Goal: Task Accomplishment & Management: Complete application form

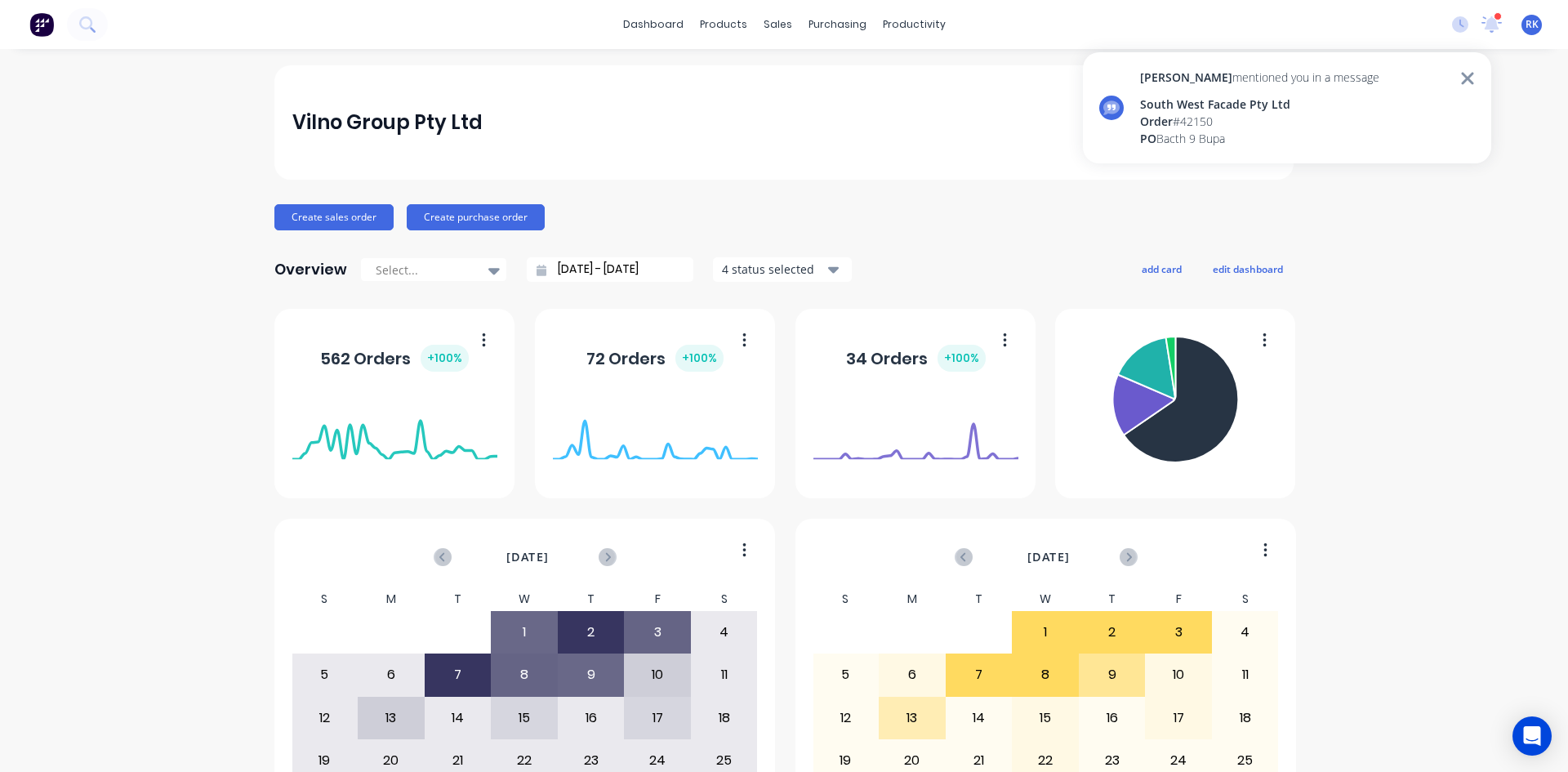
click at [1239, 128] on div "Order # 42150" at bounding box center [1259, 121] width 239 height 17
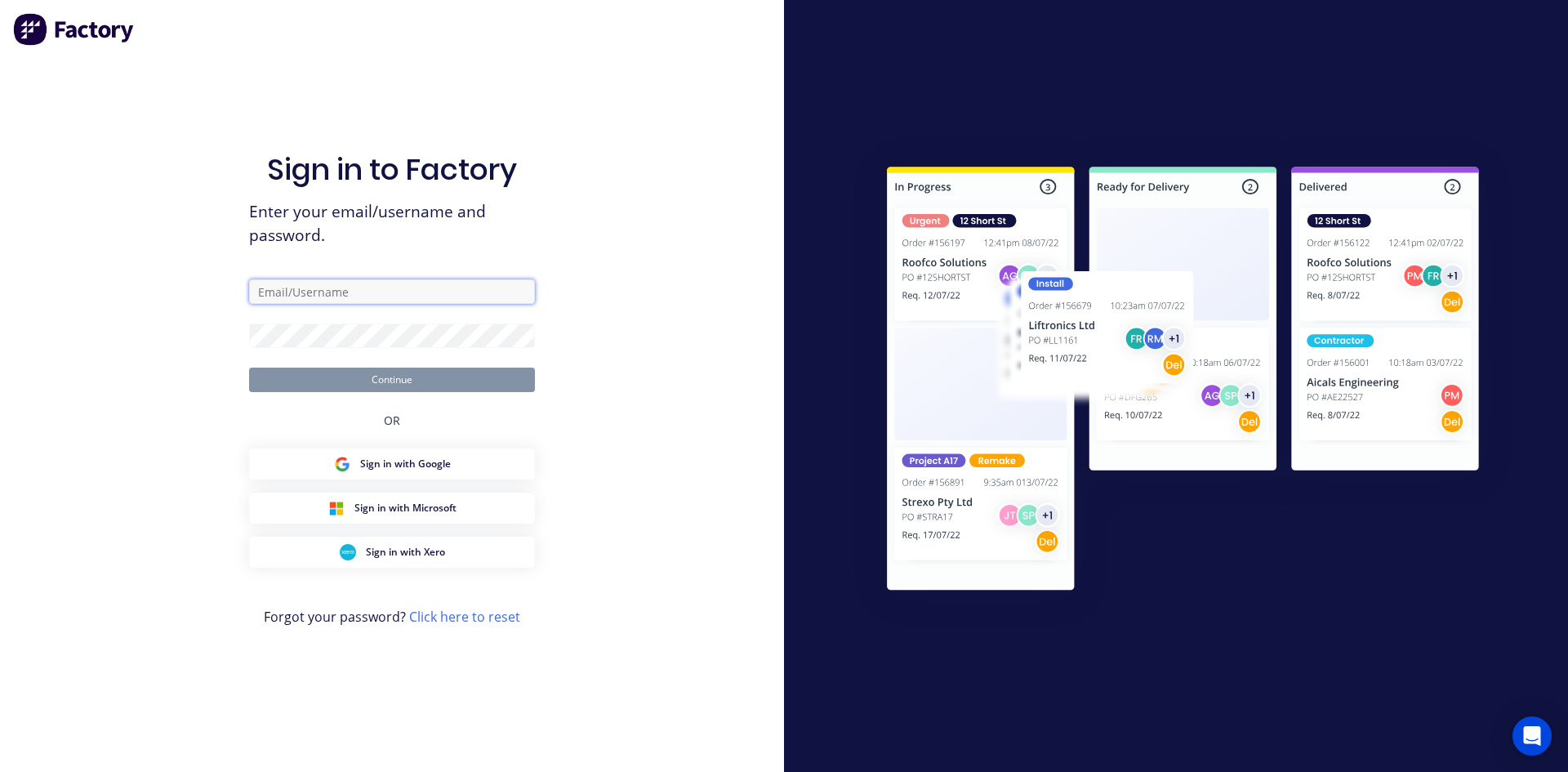
type input "[PERSON_NAME][EMAIL_ADDRESS][DOMAIN_NAME]"
click at [462, 377] on button "Continue" at bounding box center [392, 380] width 286 height 24
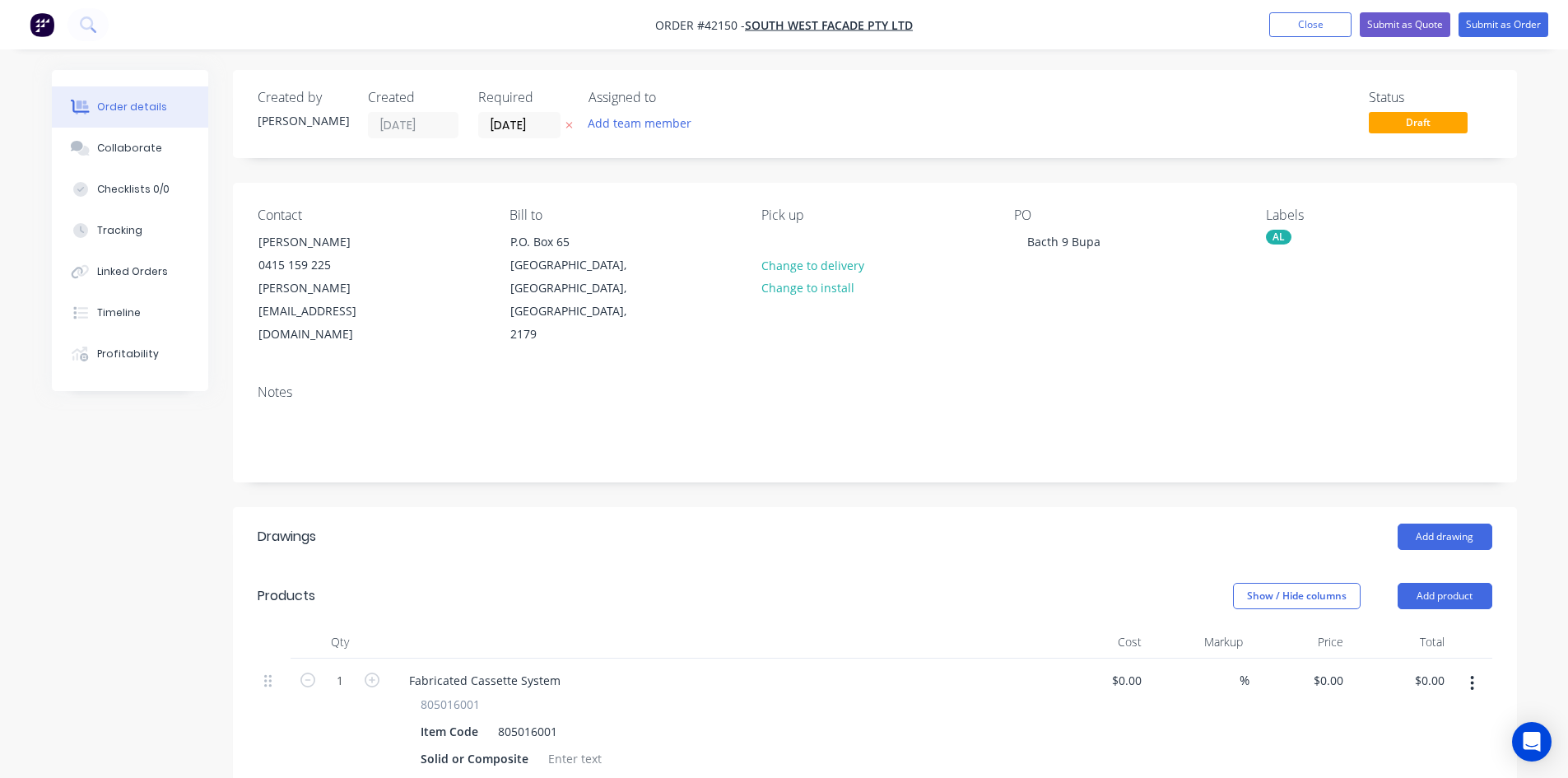
type input "$48.00"
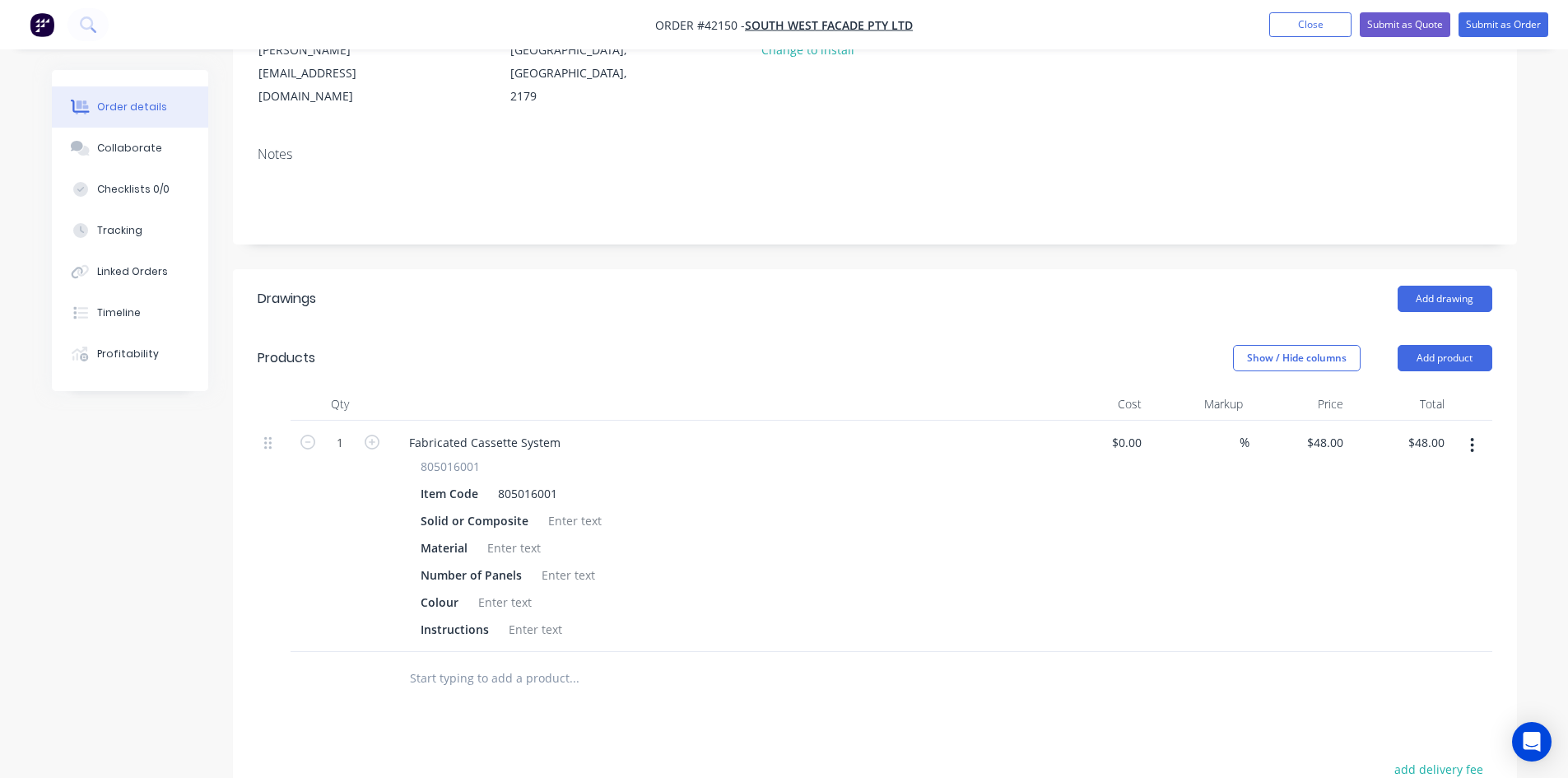
scroll to position [247, 0]
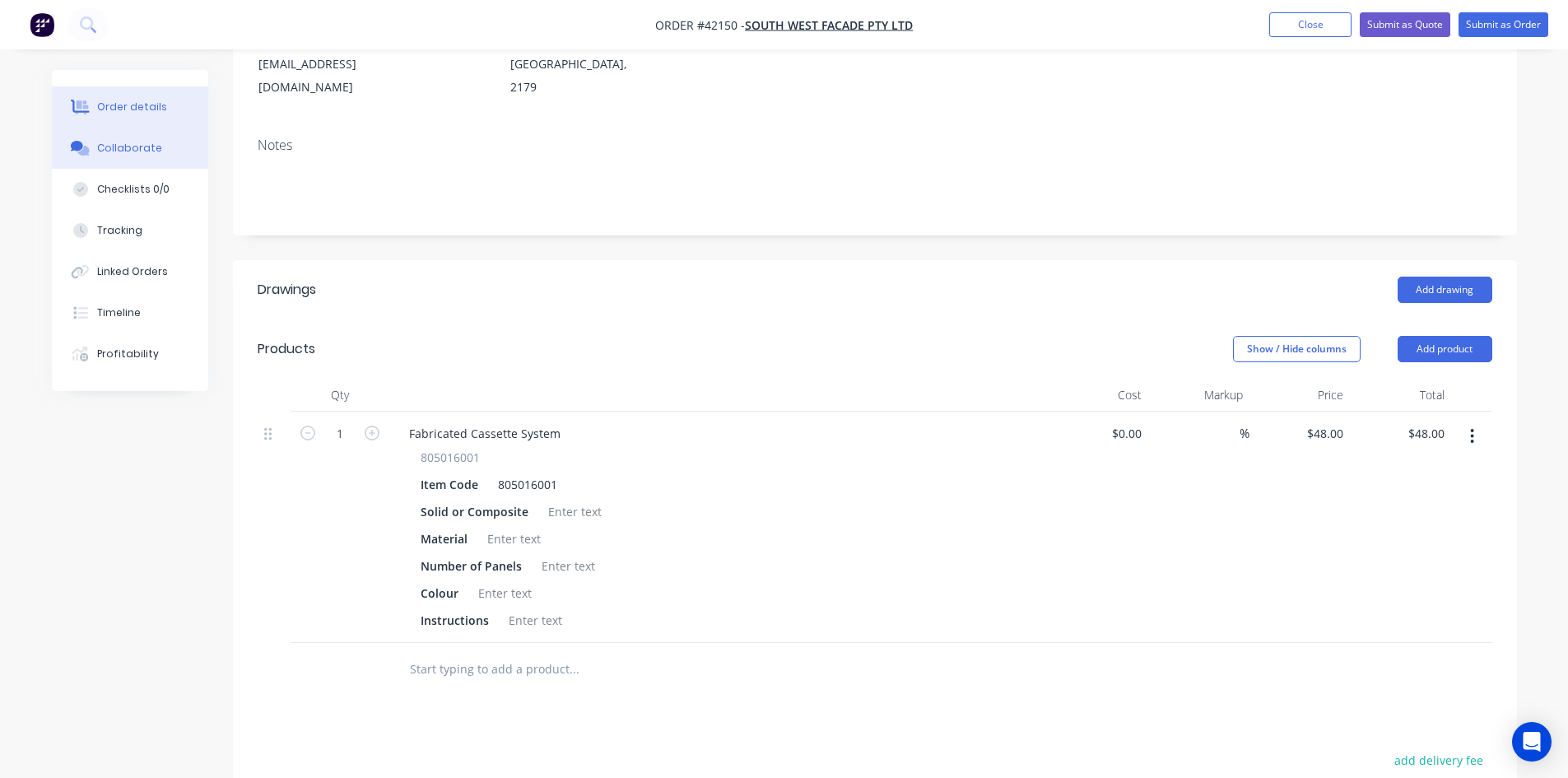
click at [101, 146] on div "Collaborate" at bounding box center [129, 148] width 65 height 15
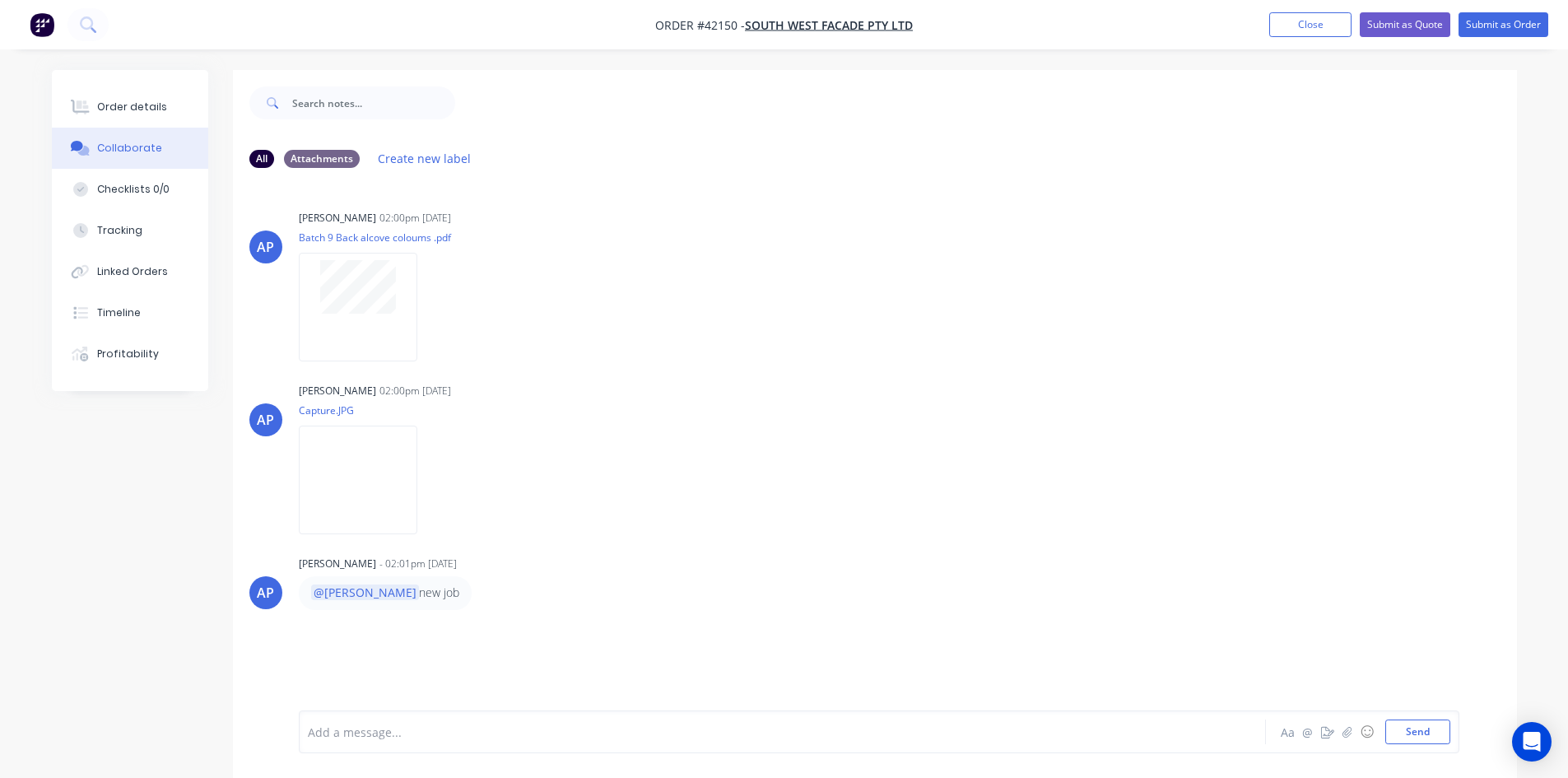
click at [698, 160] on div "All Attachments Create new label" at bounding box center [875, 159] width 1251 height 23
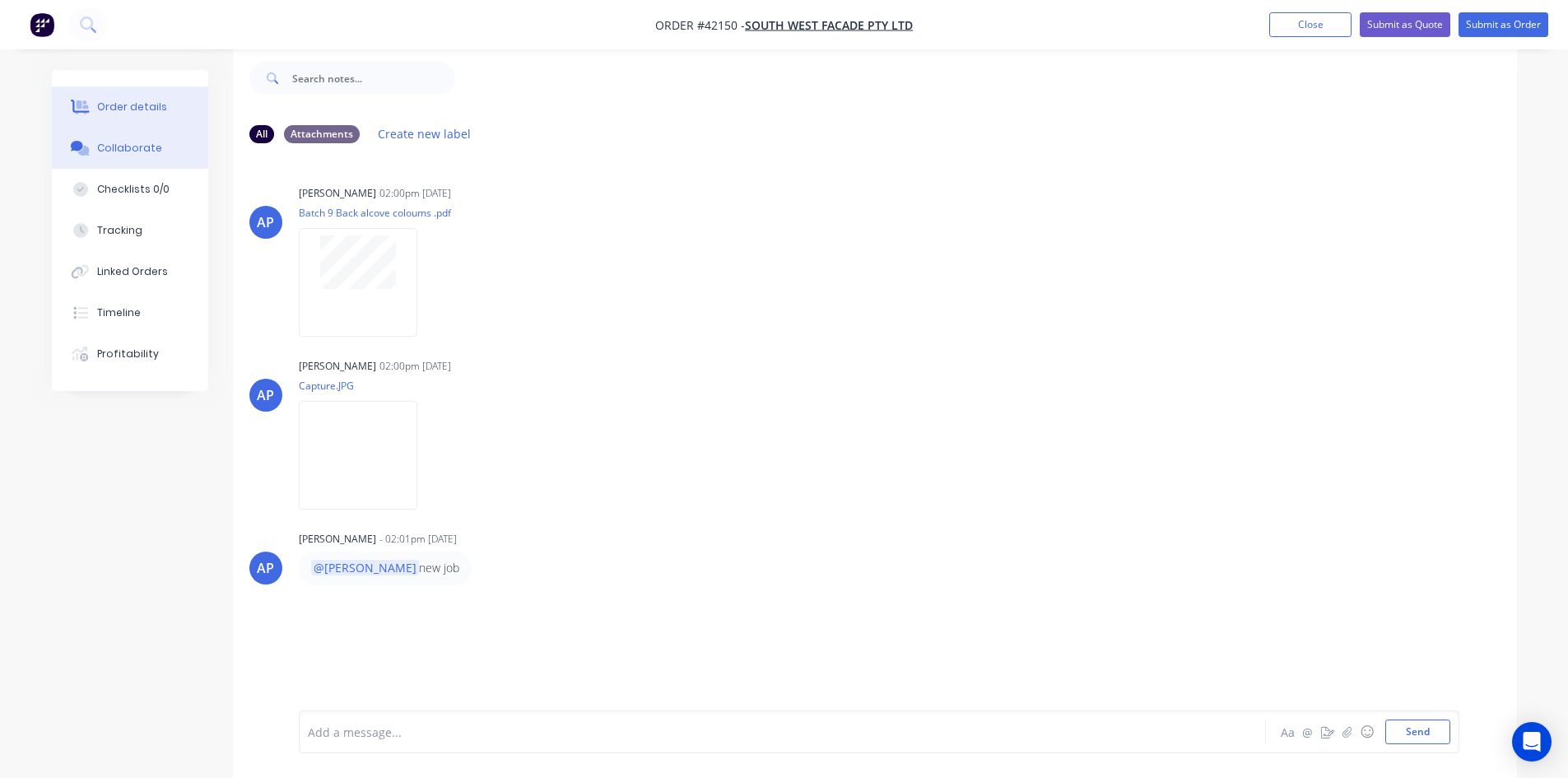
click at [146, 99] on button "Order details" at bounding box center [129, 107] width 156 height 42
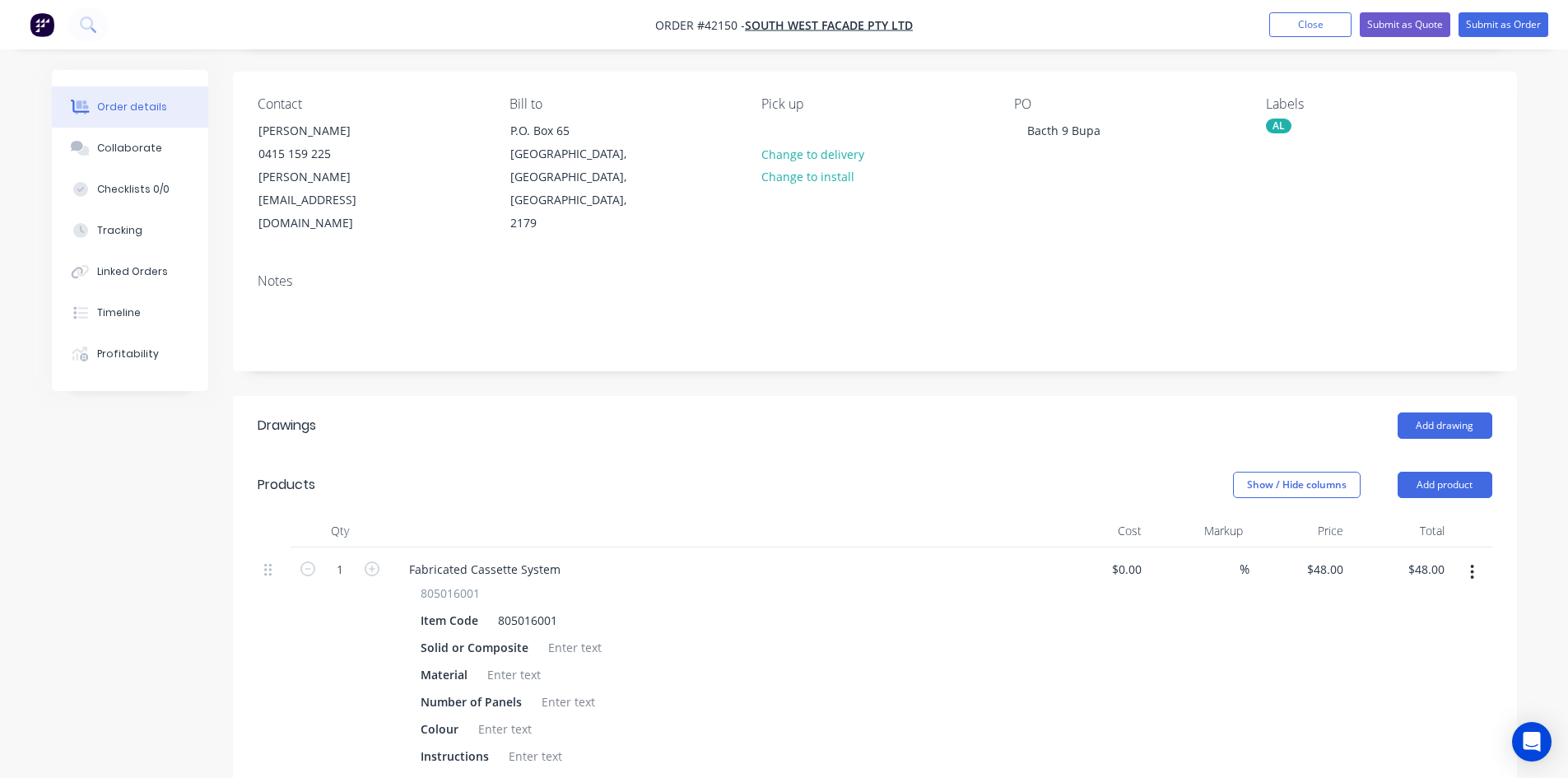
scroll to position [271, 0]
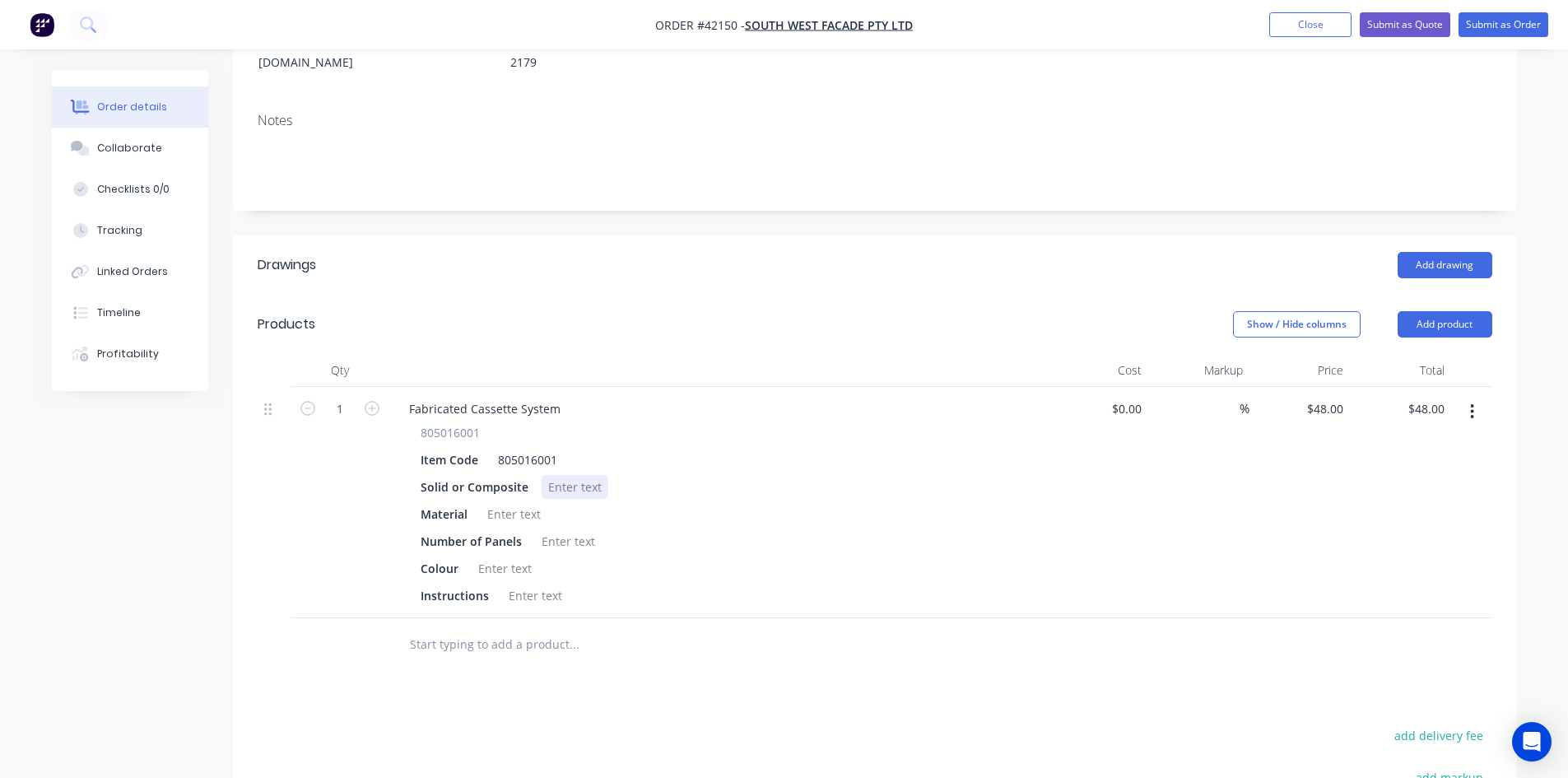
click at [564, 475] on div at bounding box center [575, 487] width 67 height 24
click at [515, 502] on div at bounding box center [514, 513] width 67 height 24
click at [562, 529] on div at bounding box center [568, 541] width 67 height 24
click at [521, 557] on div at bounding box center [505, 568] width 67 height 24
drag, startPoint x: 513, startPoint y: 527, endPoint x: 422, endPoint y: 527, distance: 91.0
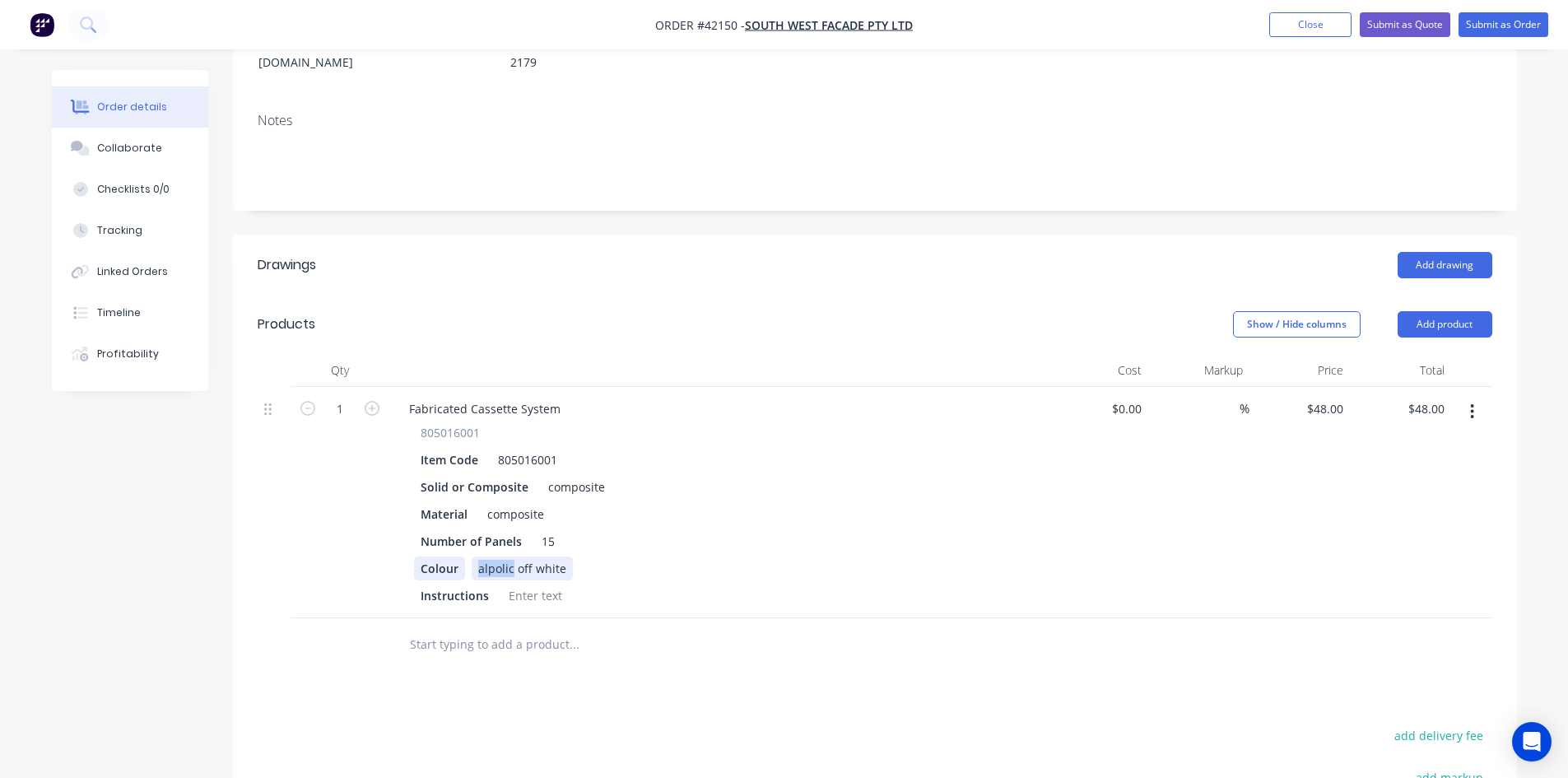
click at [422, 557] on div "Colour alpolic off white" at bounding box center [715, 568] width 603 height 24
click at [529, 584] on div at bounding box center [535, 596] width 67 height 24
click at [140, 144] on div "Collaborate" at bounding box center [129, 148] width 65 height 15
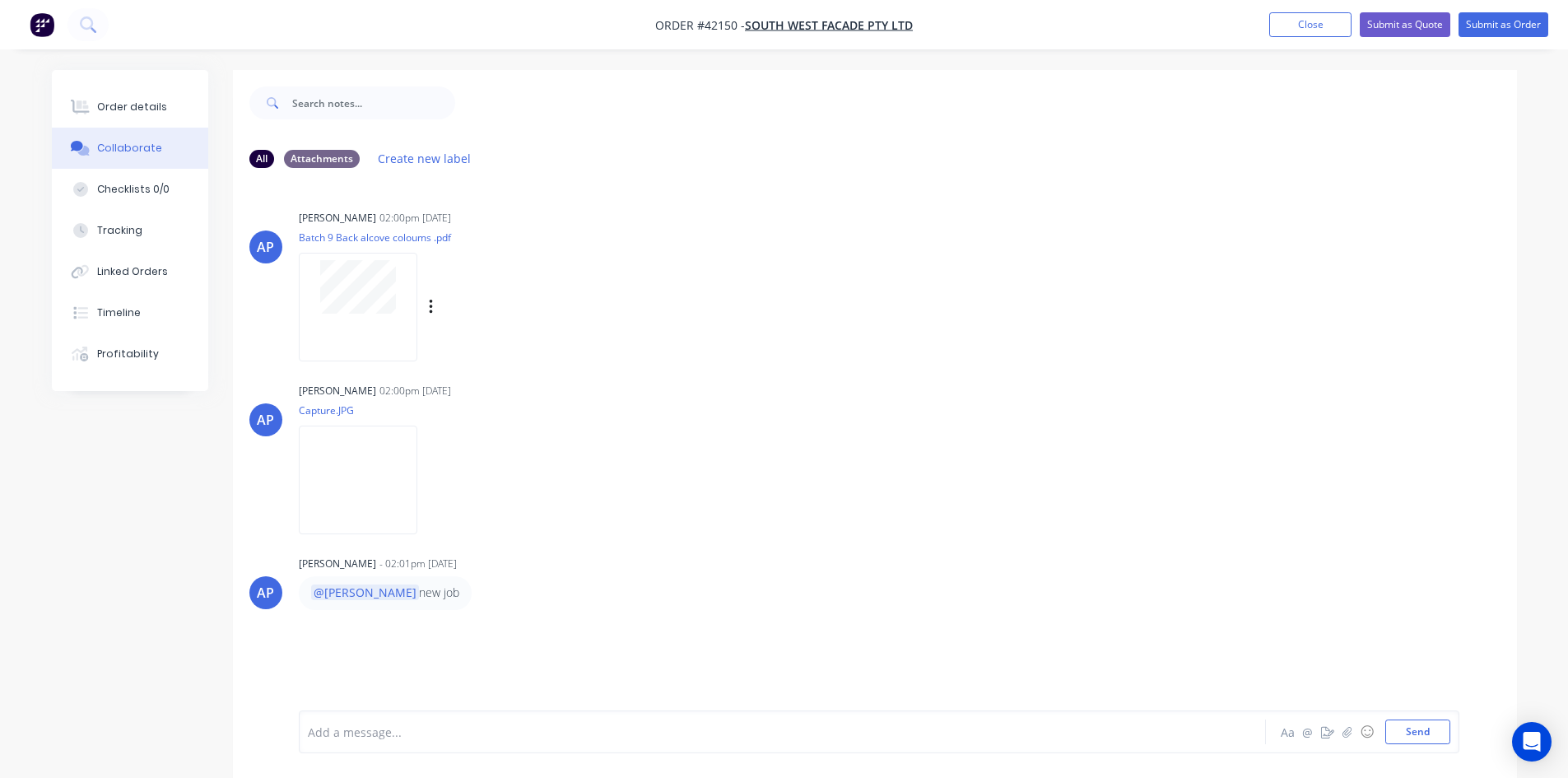
click at [355, 315] on div at bounding box center [357, 306] width 118 height 108
click at [144, 112] on div "Order details" at bounding box center [132, 107] width 70 height 15
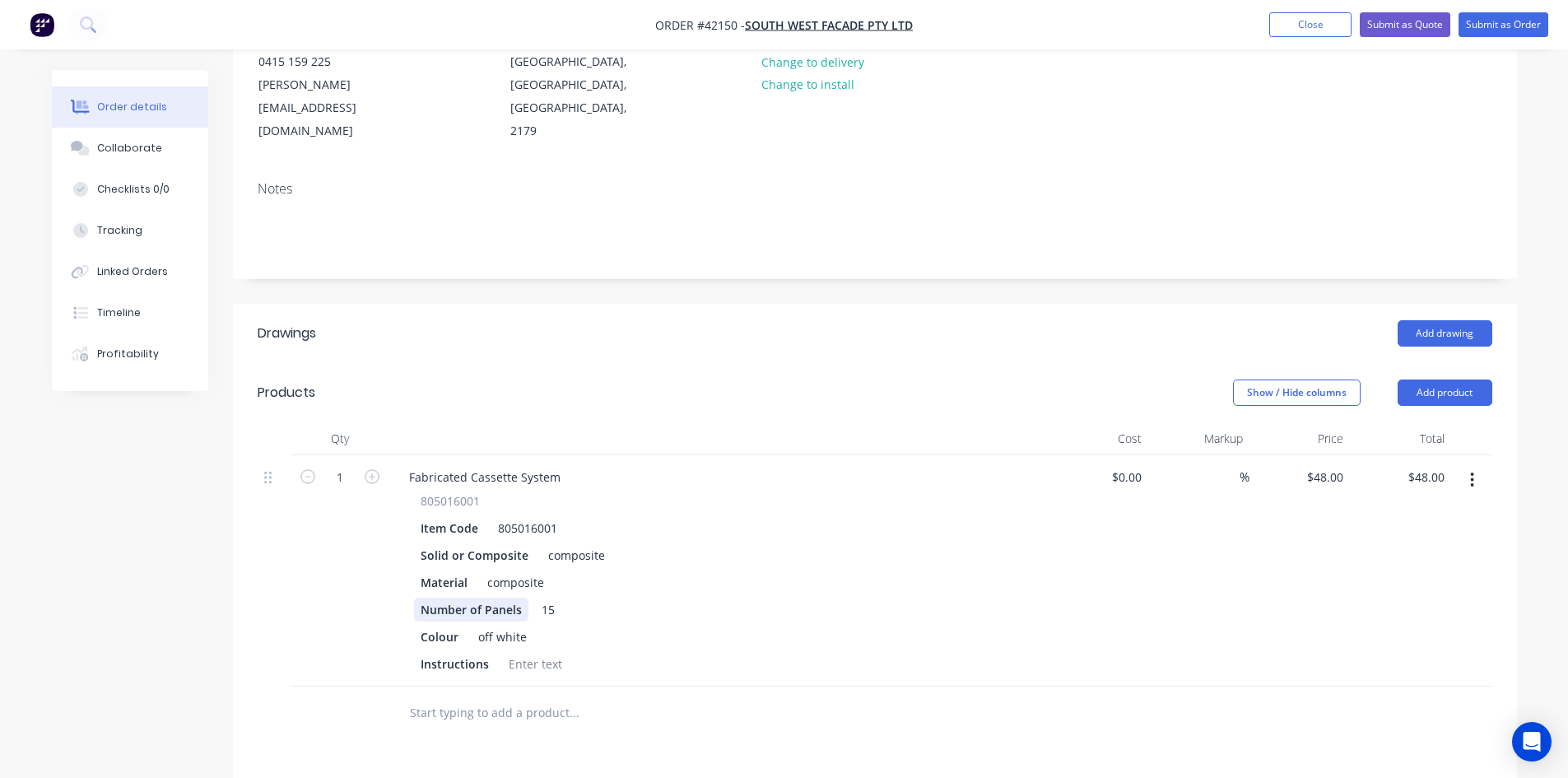
scroll to position [247, 0]
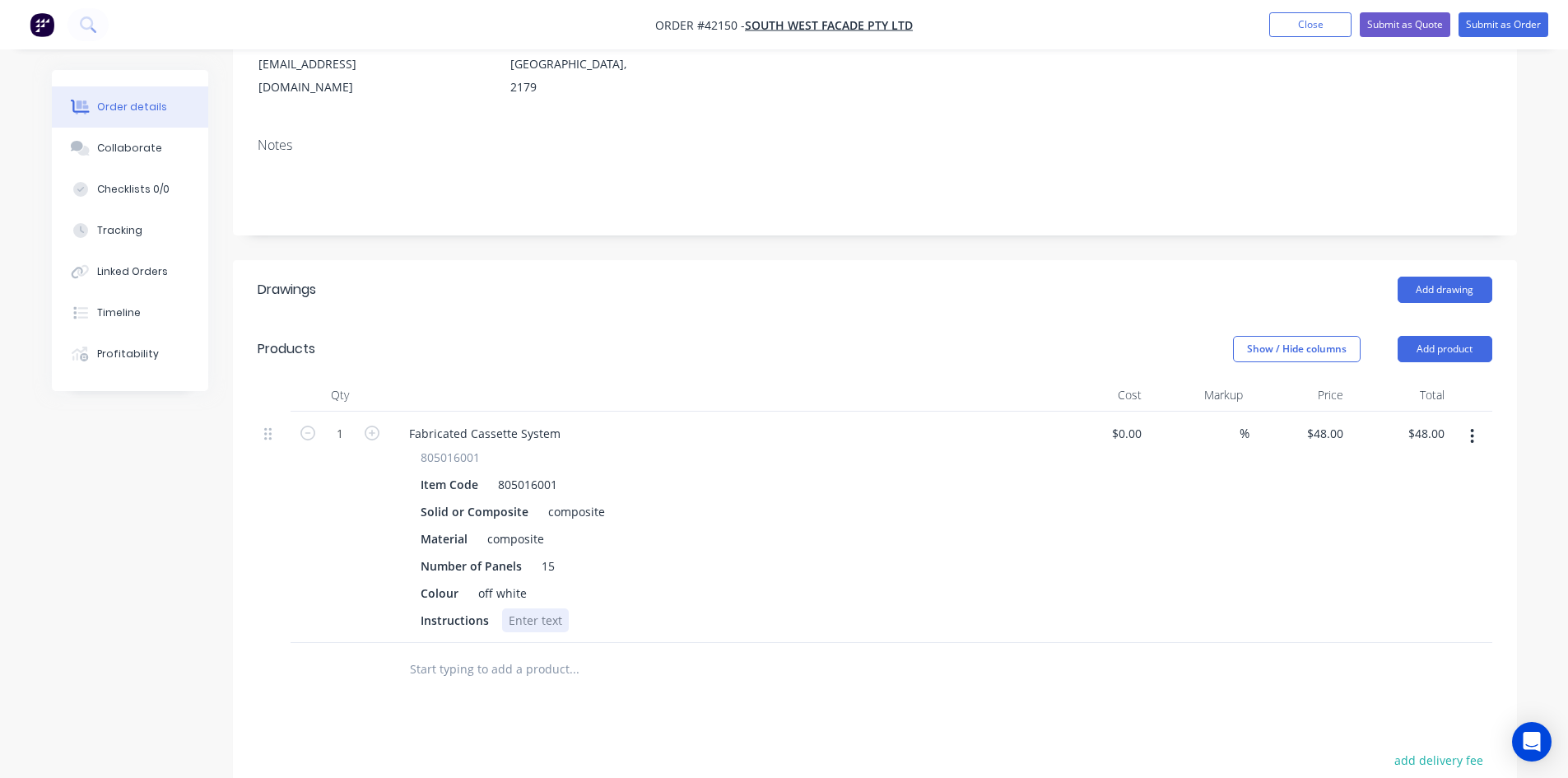
click at [521, 609] on div at bounding box center [535, 620] width 67 height 24
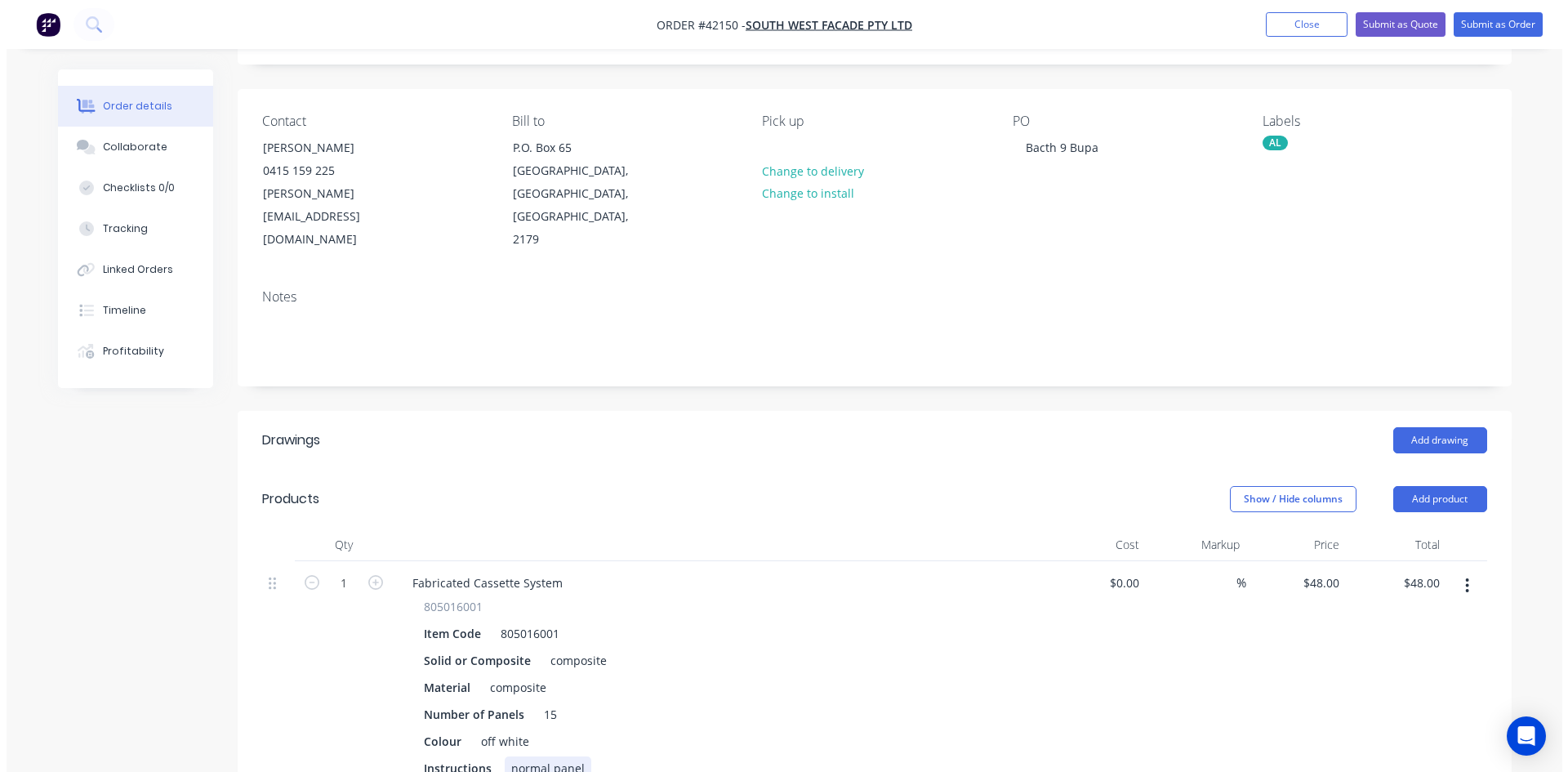
scroll to position [0, 0]
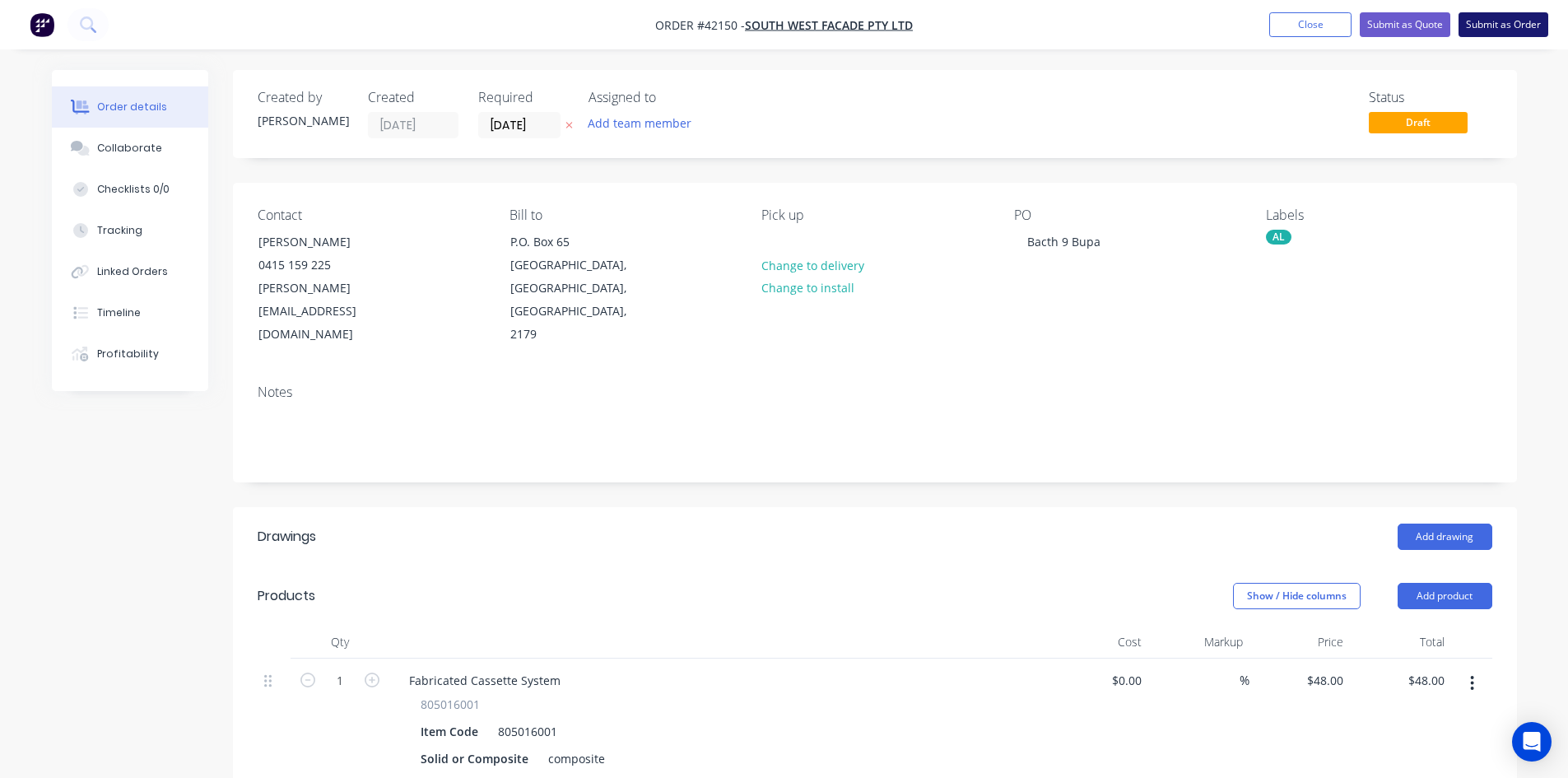
click at [1491, 31] on button "Submit as Order" at bounding box center [1503, 25] width 90 height 25
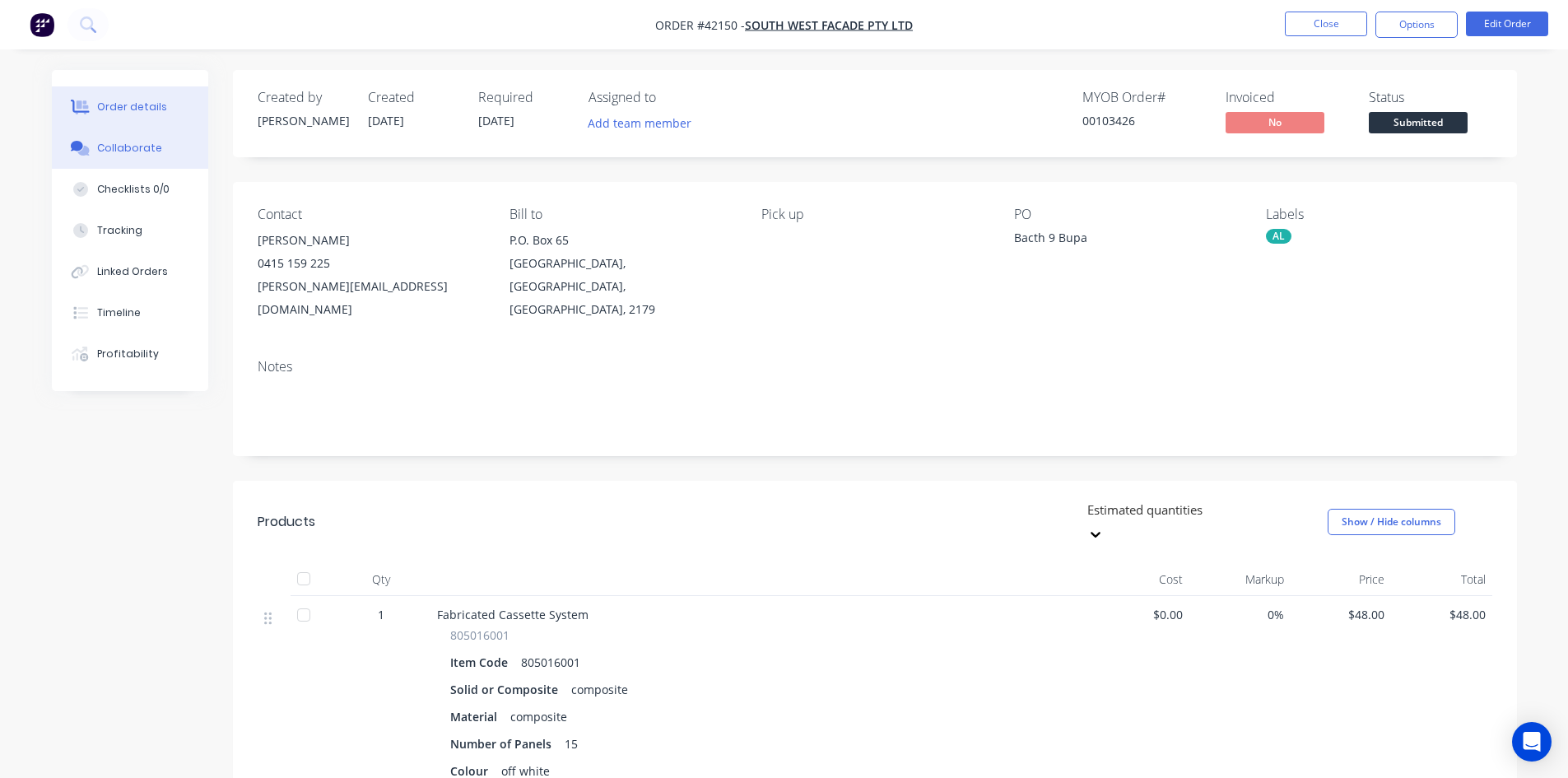
click at [129, 162] on button "Collaborate" at bounding box center [129, 148] width 156 height 42
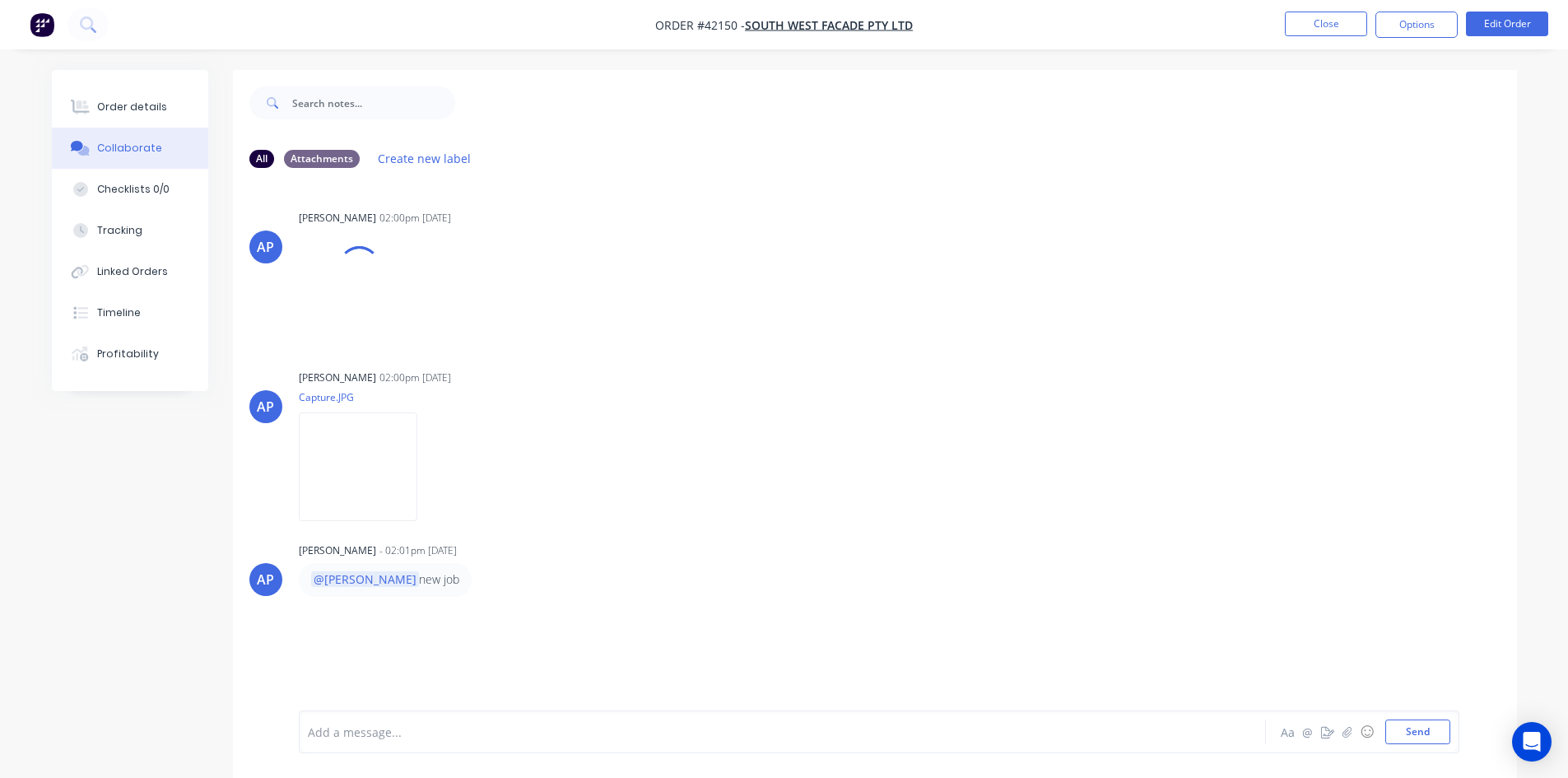
click at [404, 721] on div "Add a message..." at bounding box center [736, 732] width 857 height 25
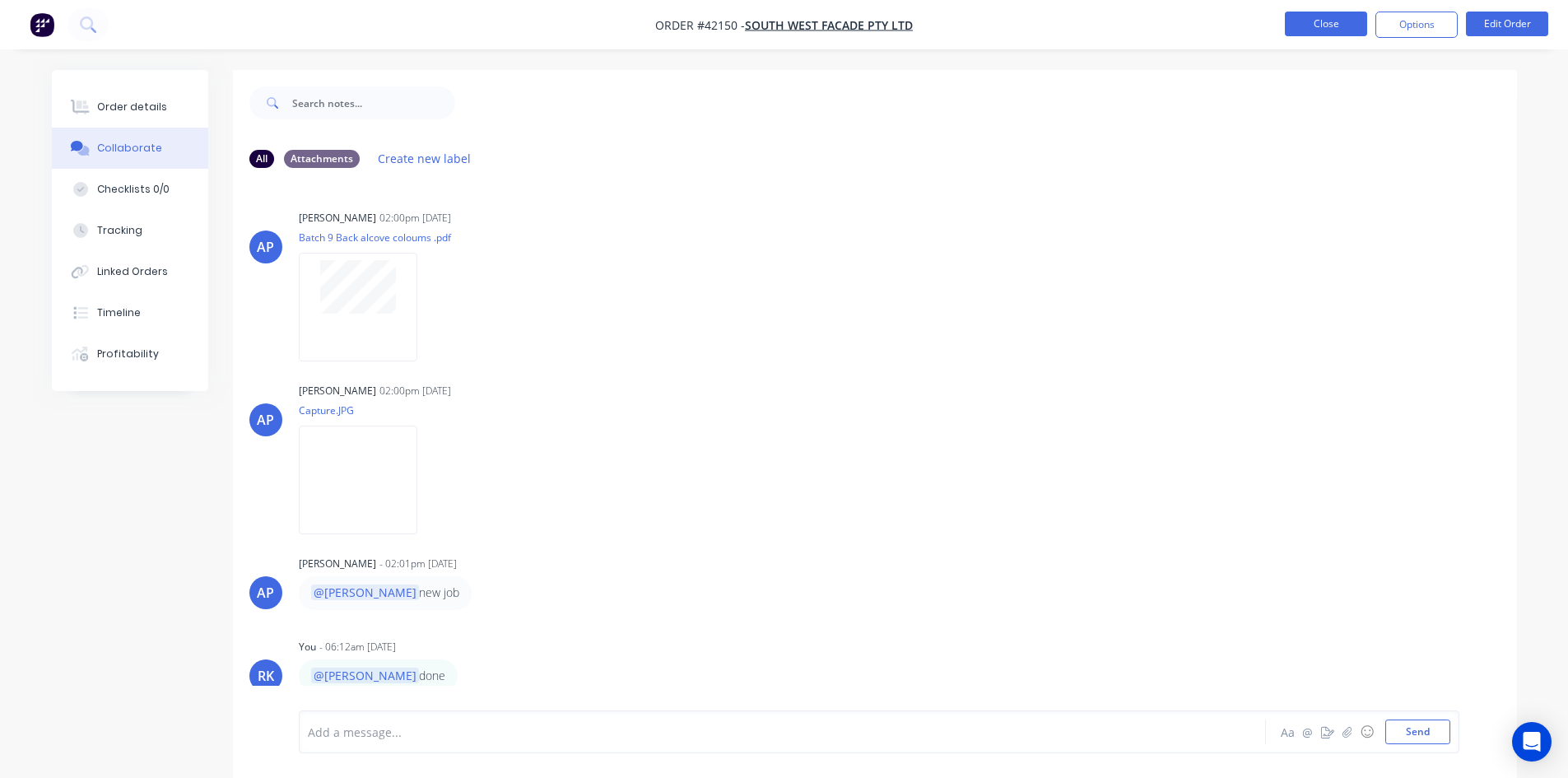
click at [1335, 28] on button "Close" at bounding box center [1326, 24] width 82 height 25
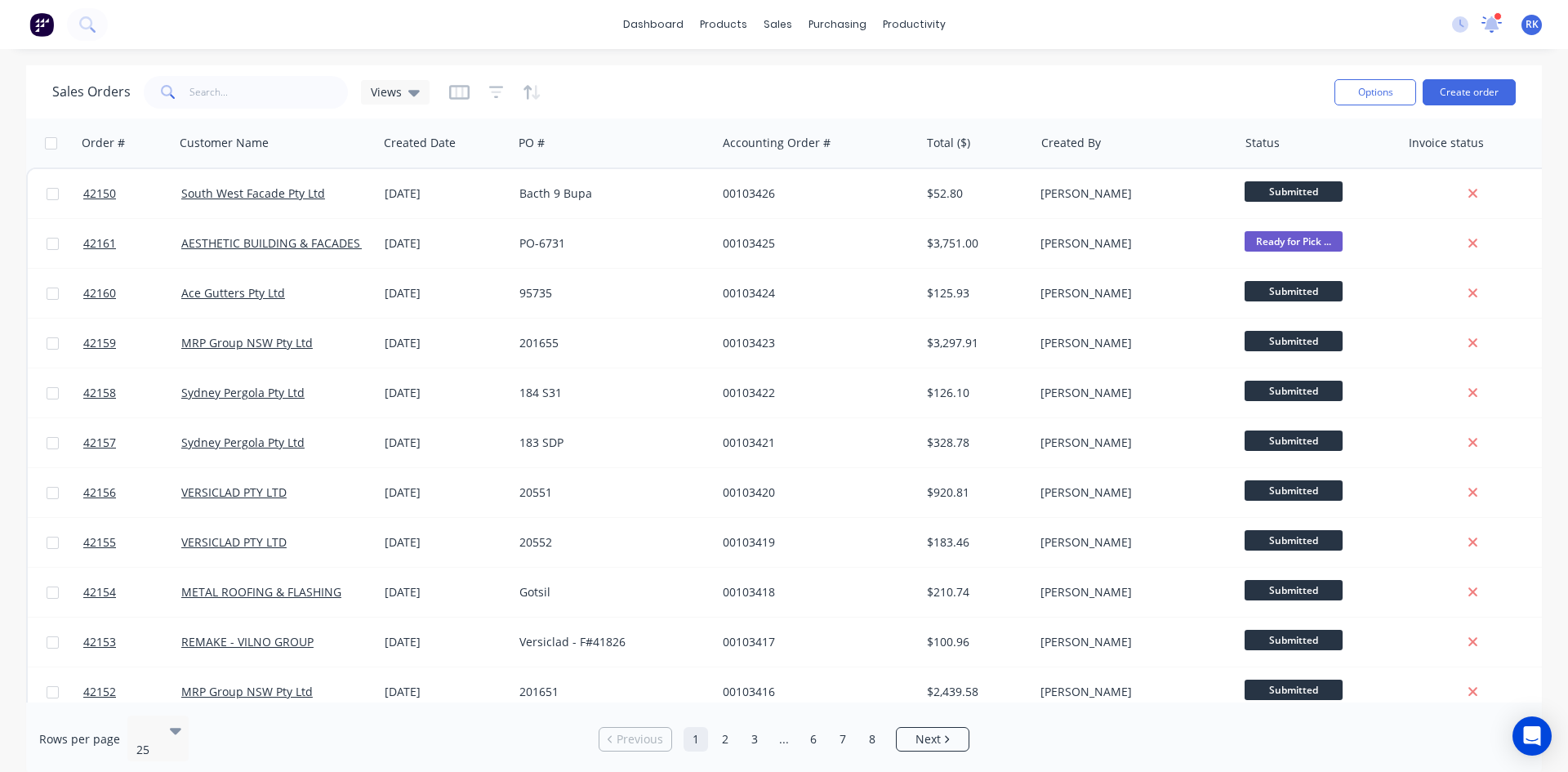
click at [1495, 34] on div at bounding box center [1492, 24] width 21 height 24
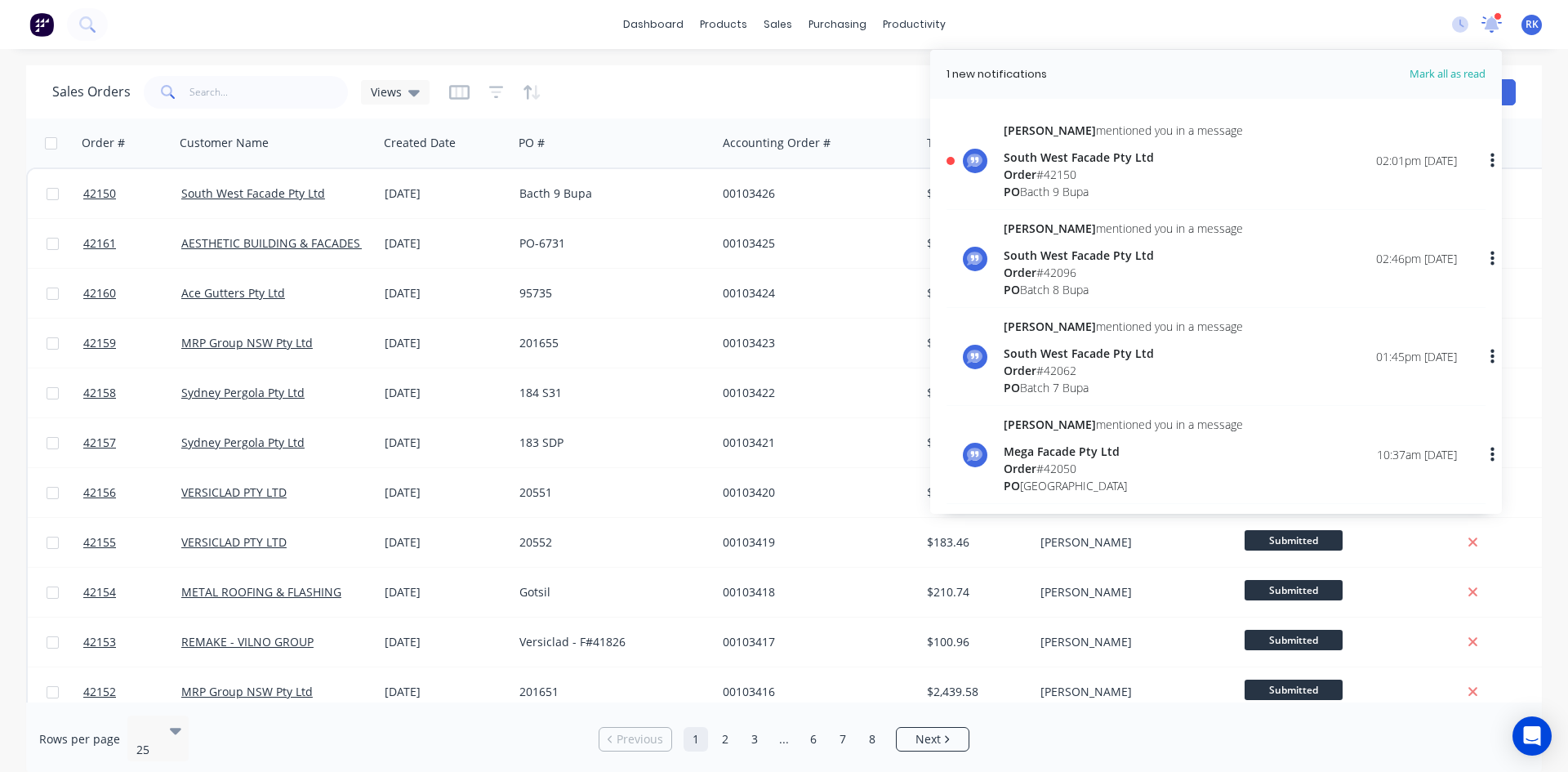
click at [1485, 30] on icon at bounding box center [1492, 24] width 22 height 17
